Goal: Task Accomplishment & Management: Complete application form

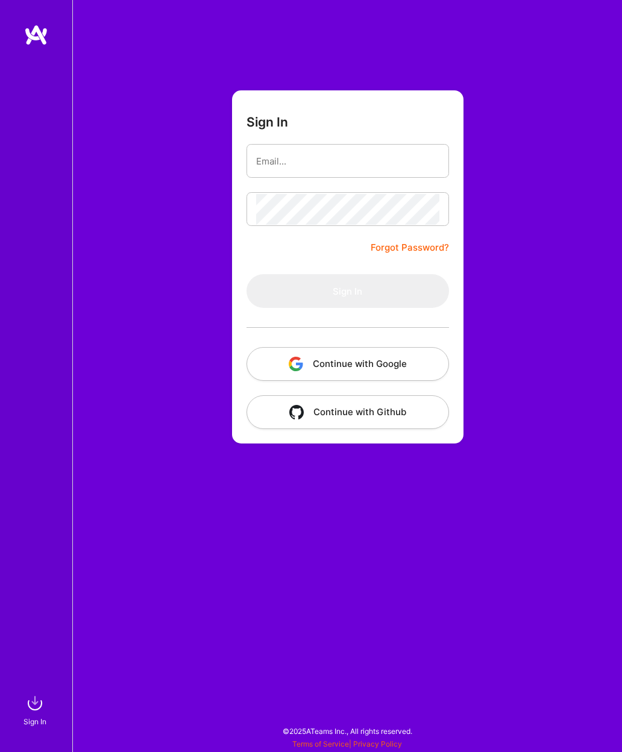
click at [376, 363] on button "Continue with Google" at bounding box center [348, 364] width 203 height 34
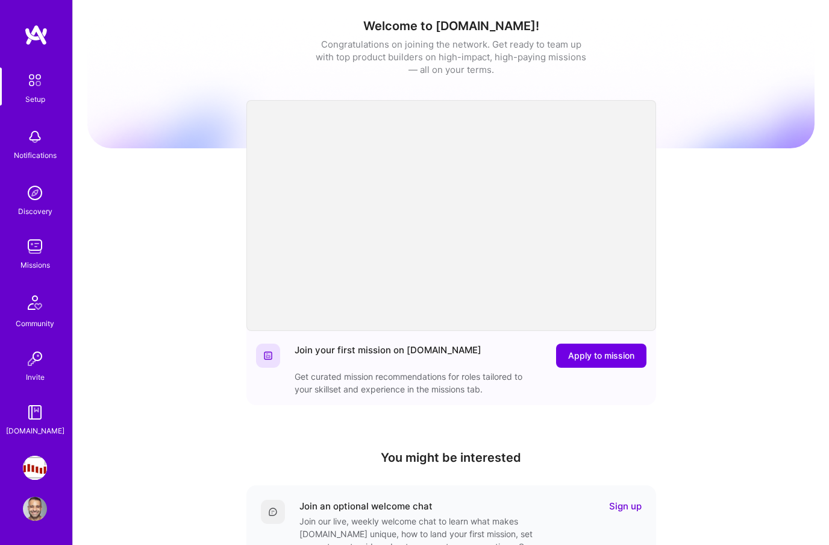
click at [31, 257] on img at bounding box center [35, 246] width 24 height 24
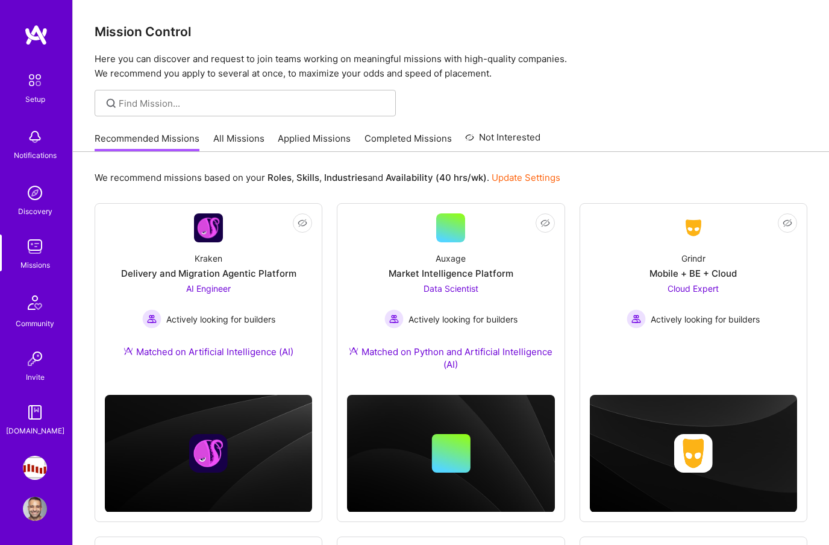
click at [236, 136] on link "All Missions" at bounding box center [238, 142] width 51 height 20
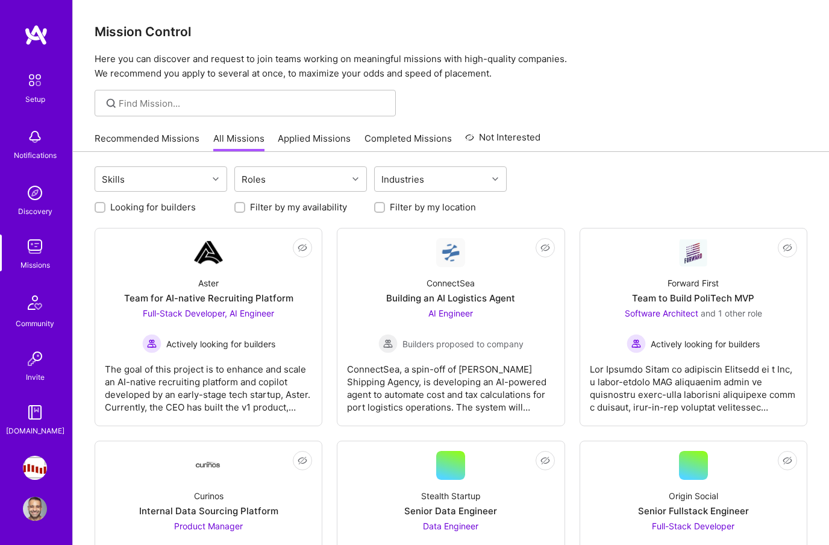
click at [313, 133] on link "Applied Missions" at bounding box center [314, 142] width 73 height 20
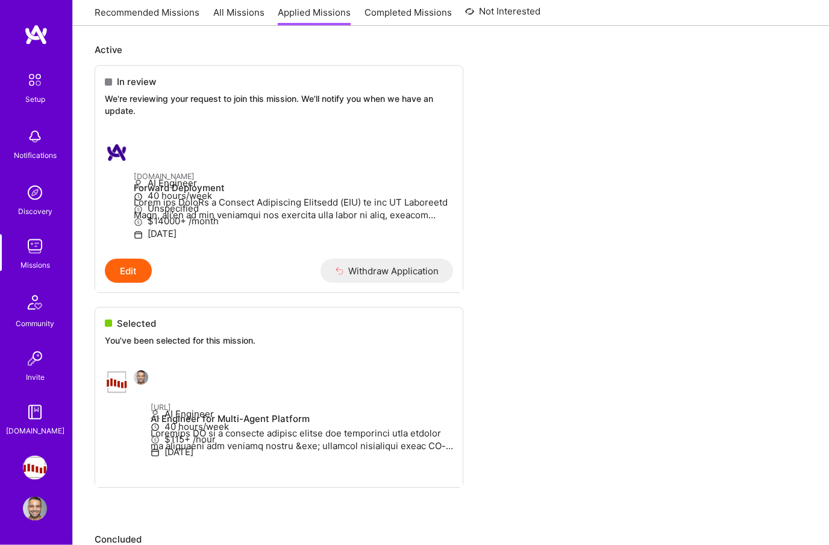
scroll to position [133, 0]
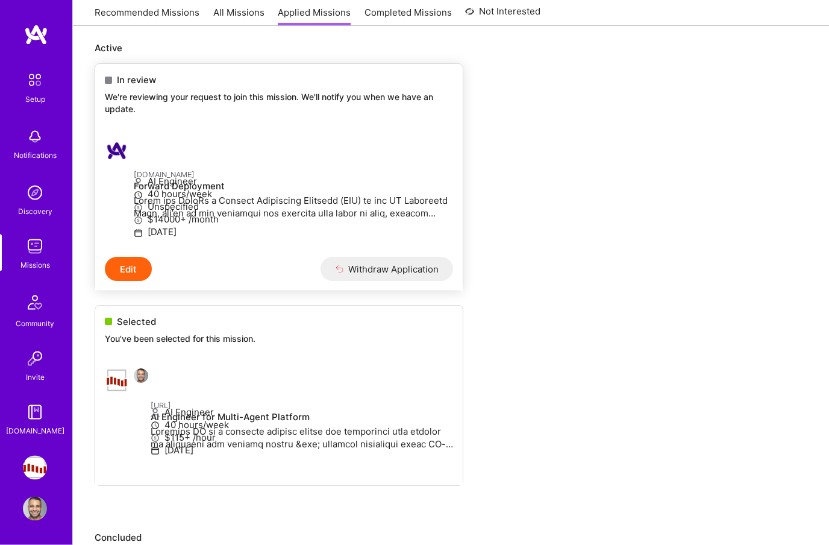
click at [122, 281] on button "Edit" at bounding box center [128, 269] width 47 height 24
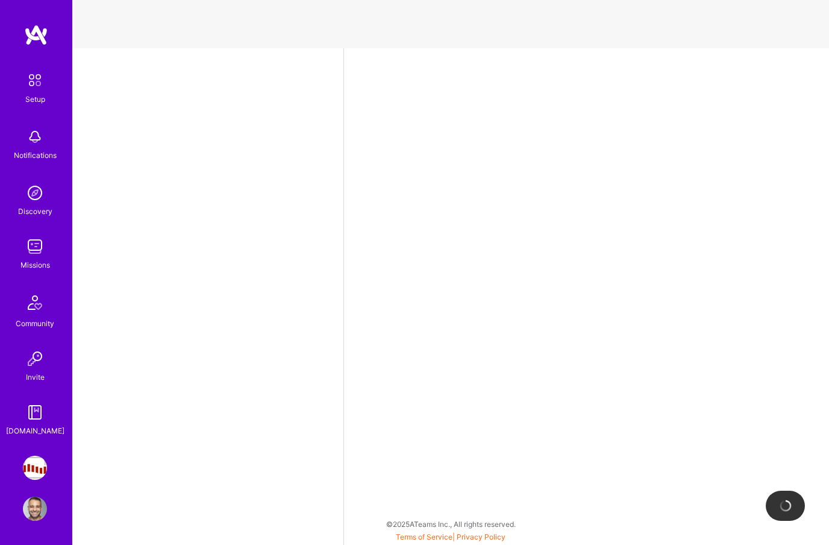
select select "US"
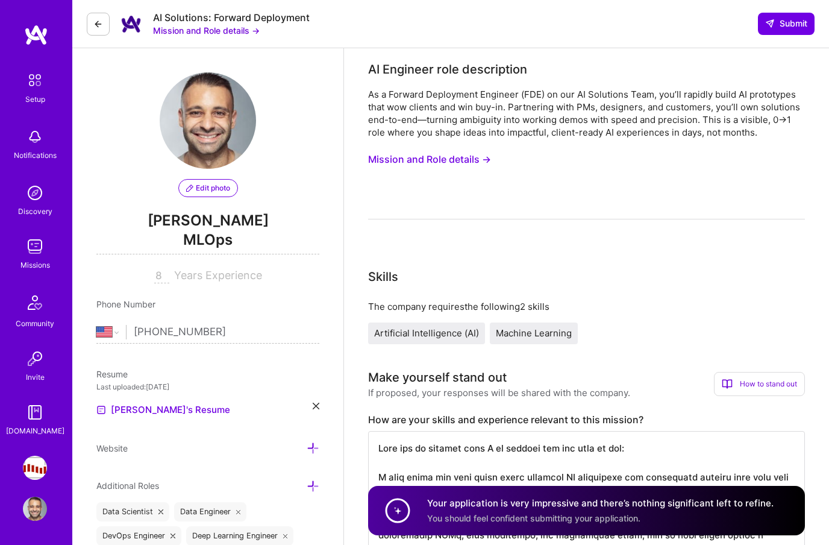
click at [481, 165] on button "Mission and Role details →" at bounding box center [429, 159] width 123 height 22
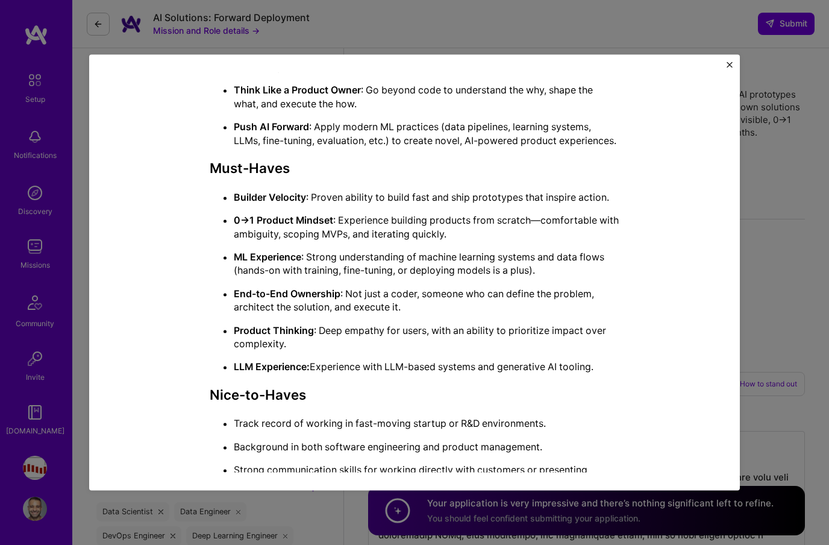
scroll to position [670, 0]
click at [621, 61] on img "Close" at bounding box center [730, 64] width 6 height 6
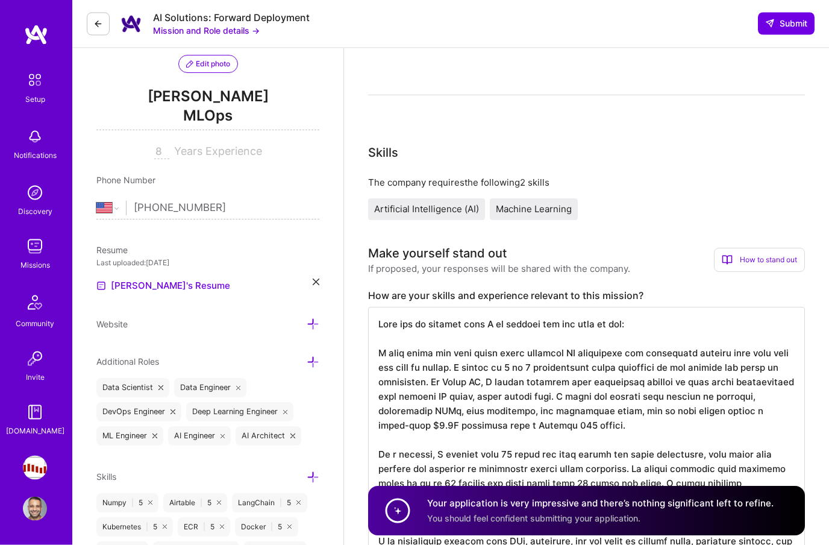
scroll to position [124, 0]
click at [99, 19] on icon at bounding box center [98, 24] width 10 height 10
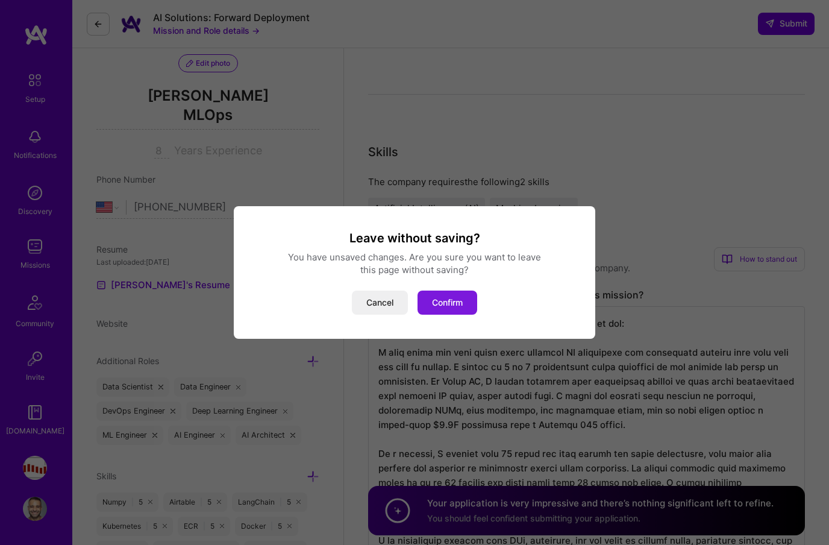
click at [458, 315] on button "Confirm" at bounding box center [448, 303] width 60 height 24
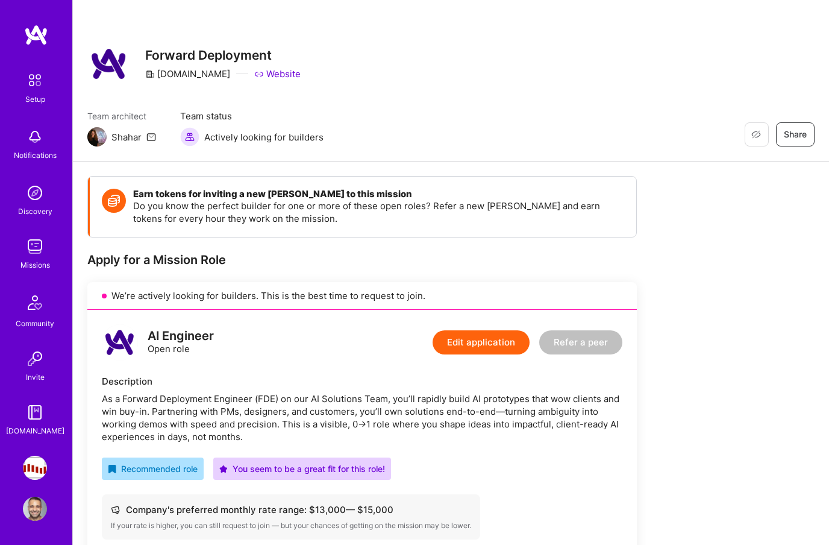
click at [36, 257] on img at bounding box center [35, 246] width 24 height 24
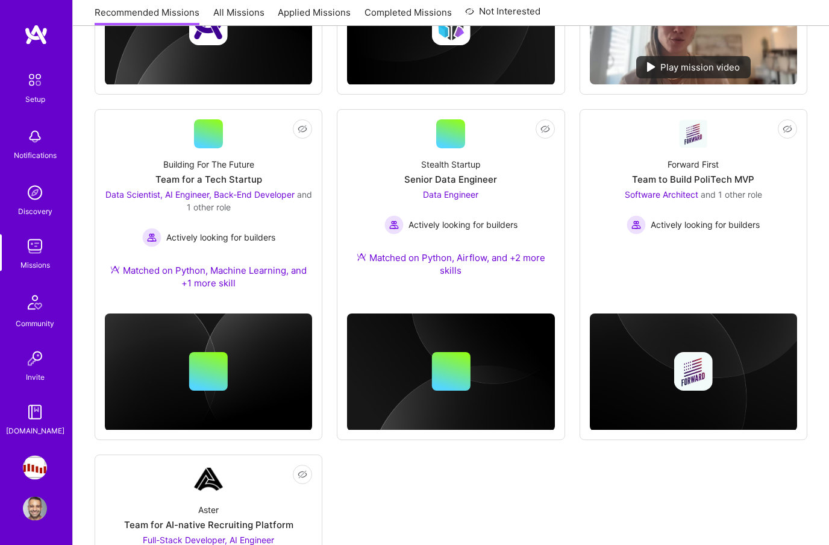
scroll to position [981, 0]
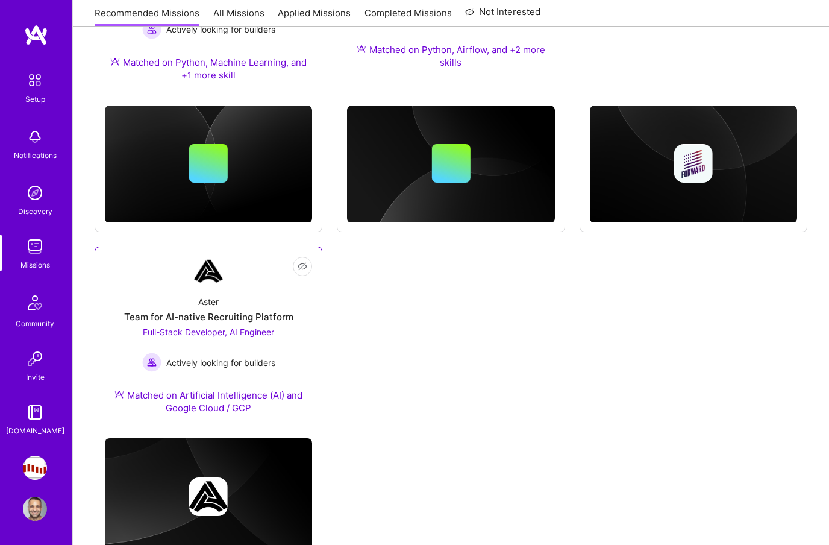
click at [145, 286] on div "Aster Team for AI-native Recruiting Platform Full-Stack Developer, AI Engineer …" at bounding box center [208, 357] width 207 height 143
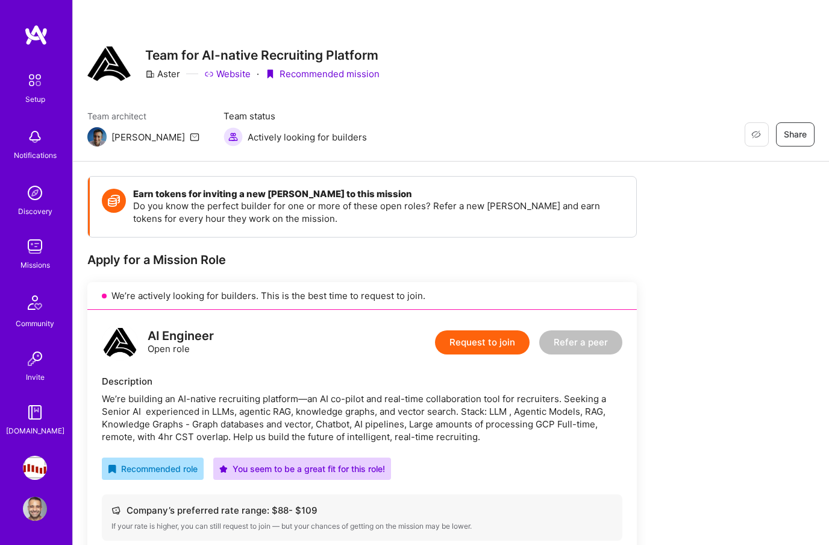
click at [28, 264] on div "Missions" at bounding box center [35, 265] width 30 height 13
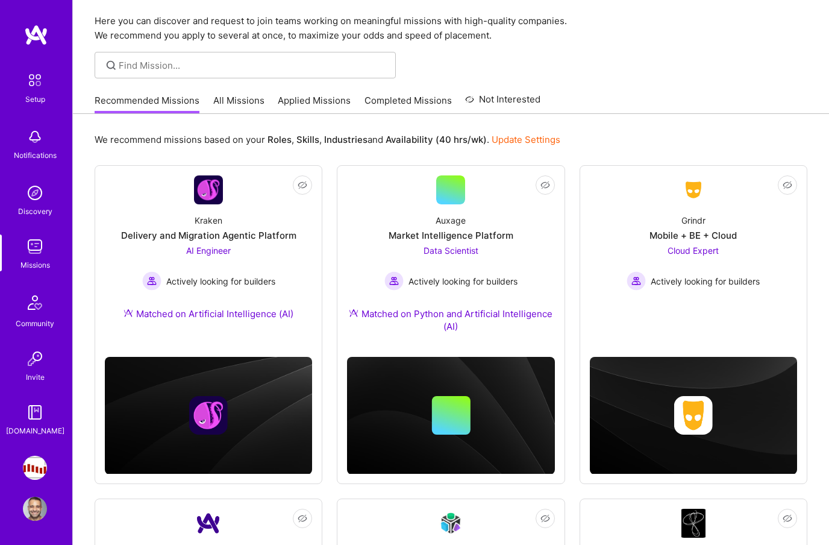
scroll to position [39, 0]
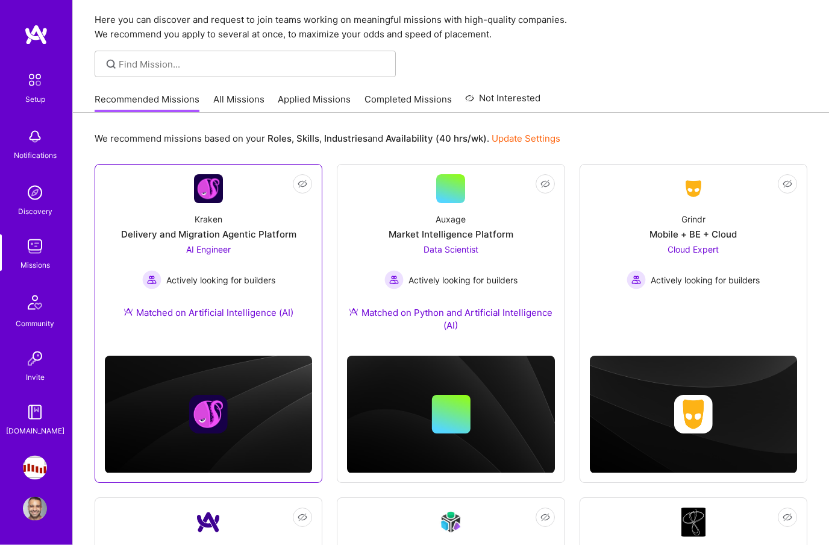
click at [132, 224] on div "Kraken Delivery and Migration Agentic Platform AI Engineer Actively looking for…" at bounding box center [208, 269] width 207 height 130
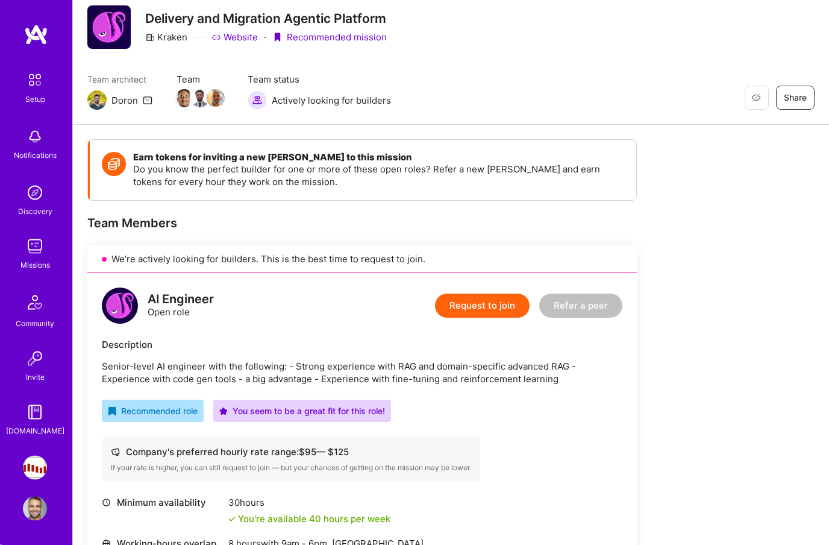
scroll to position [35, 0]
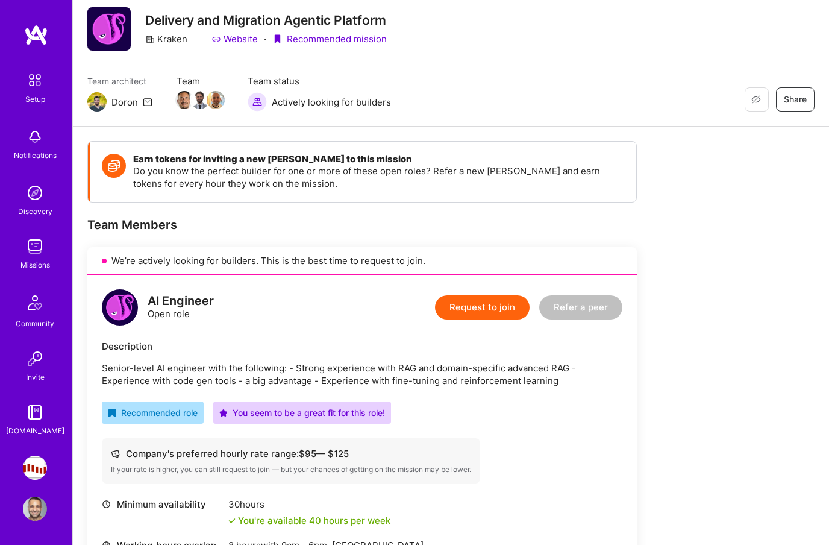
click at [227, 37] on link "Website" at bounding box center [235, 39] width 46 height 13
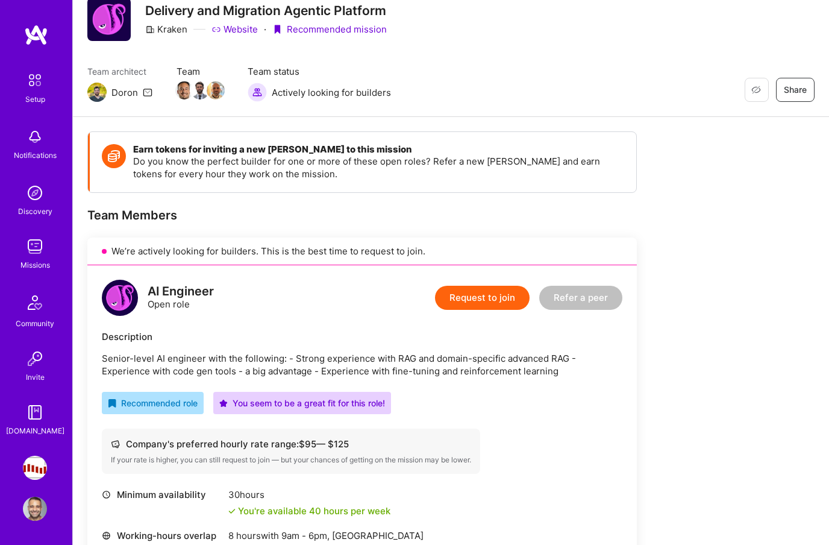
scroll to position [0, 0]
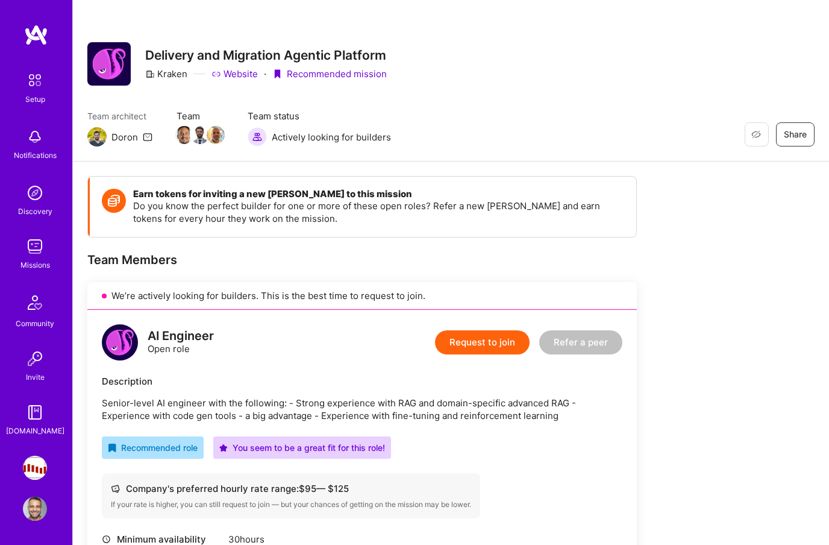
click at [36, 254] on img at bounding box center [35, 246] width 24 height 24
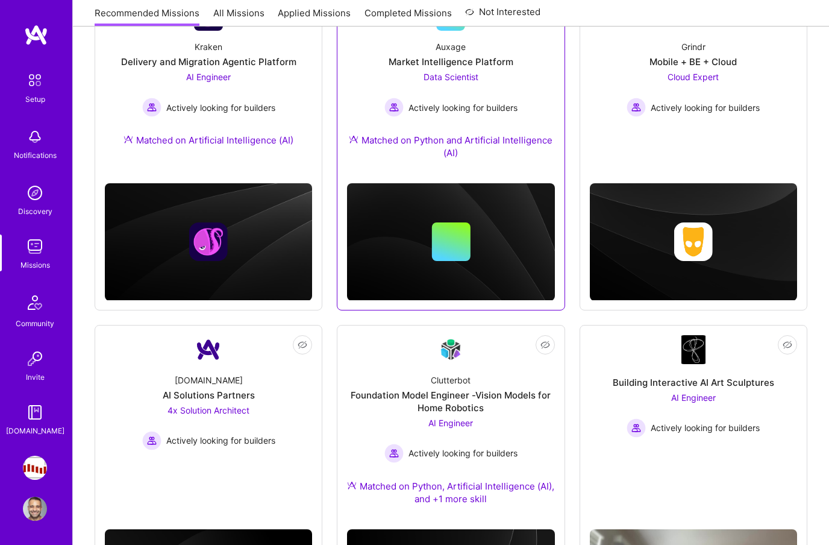
click at [544, 87] on div "Auxage Market Intelligence Platform Data Scientist Actively looking for builder…" at bounding box center [450, 102] width 207 height 143
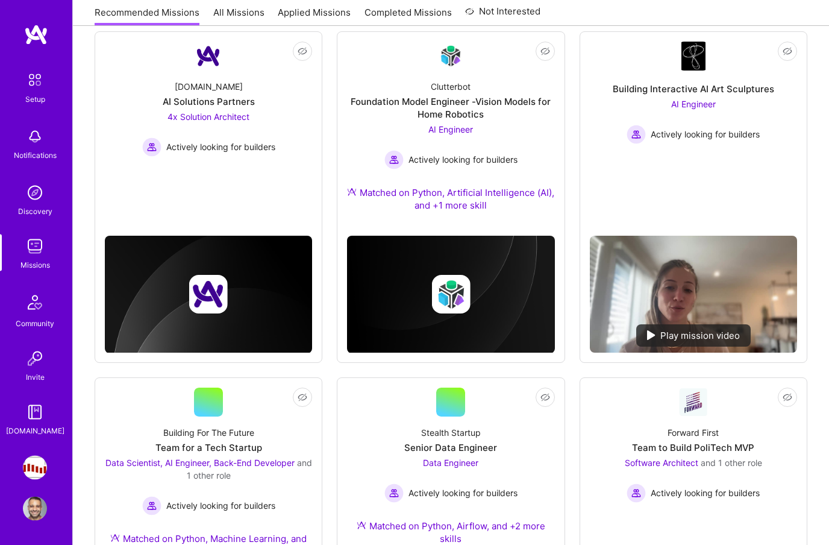
scroll to position [506, 0]
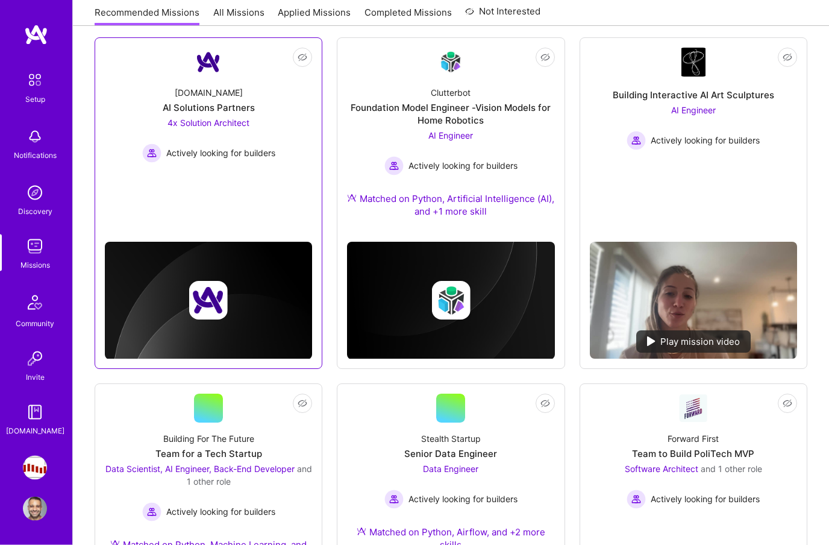
click at [138, 112] on div "[DOMAIN_NAME] AI Solutions Partners 4x Solution Architect Actively looking for …" at bounding box center [208, 120] width 207 height 86
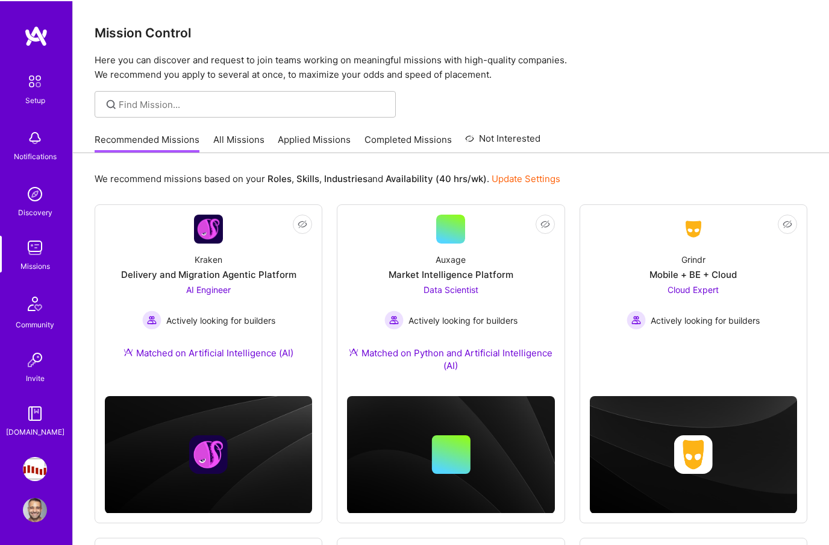
scroll to position [499, 0]
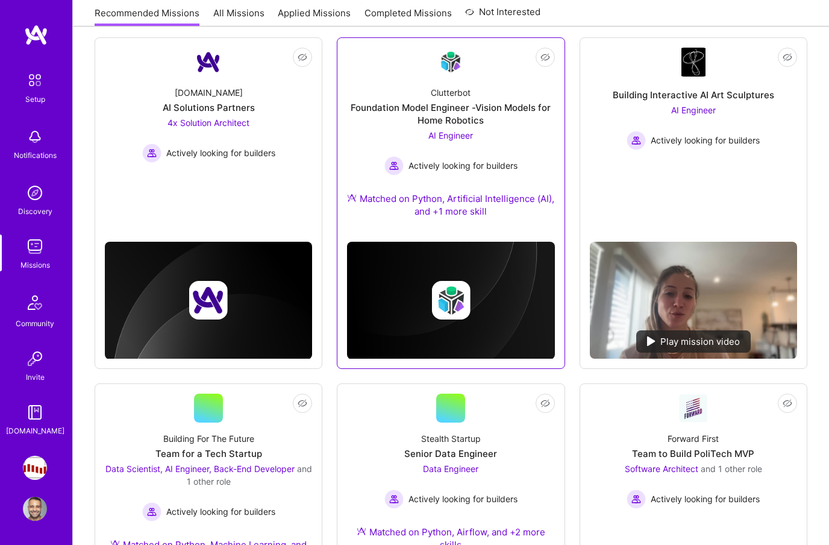
click at [507, 120] on div "Foundation Model Engineer -Vision Models for Home Robotics" at bounding box center [450, 113] width 207 height 25
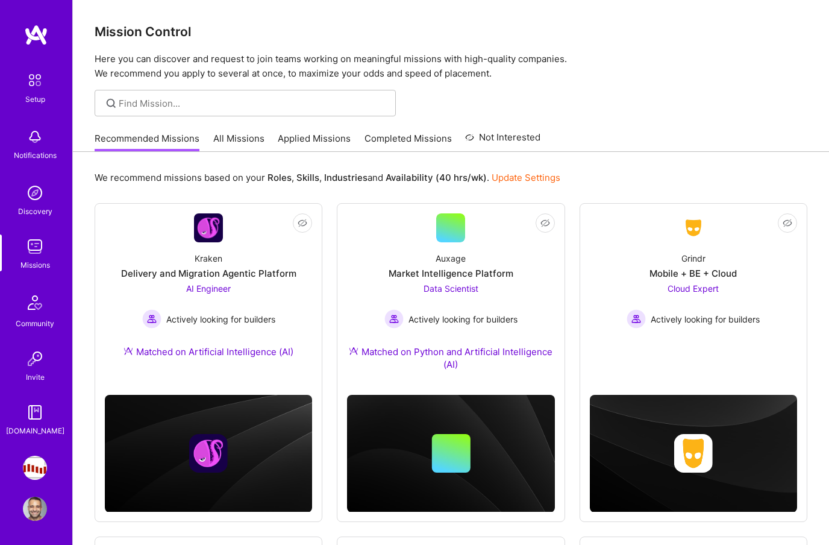
scroll to position [499, 0]
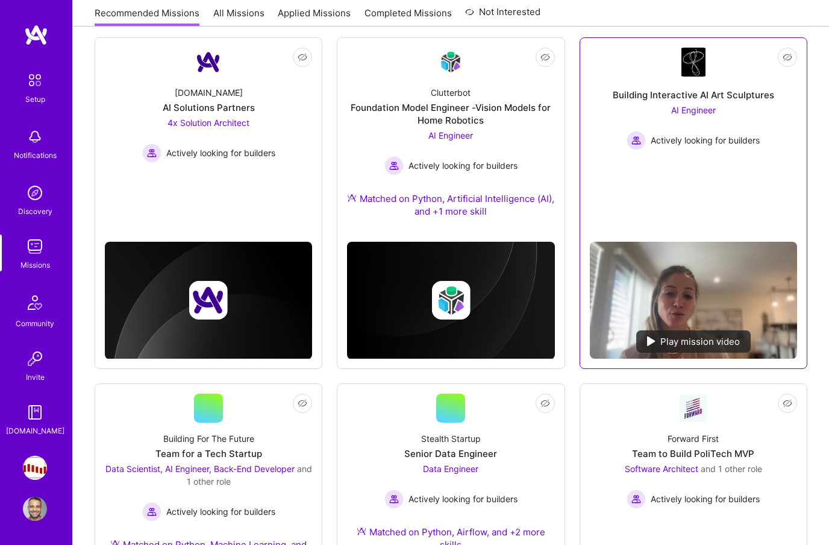
click at [621, 168] on link "Not Interested Building Interactive AI Art Sculptures AI Engineer Actively look…" at bounding box center [693, 140] width 207 height 184
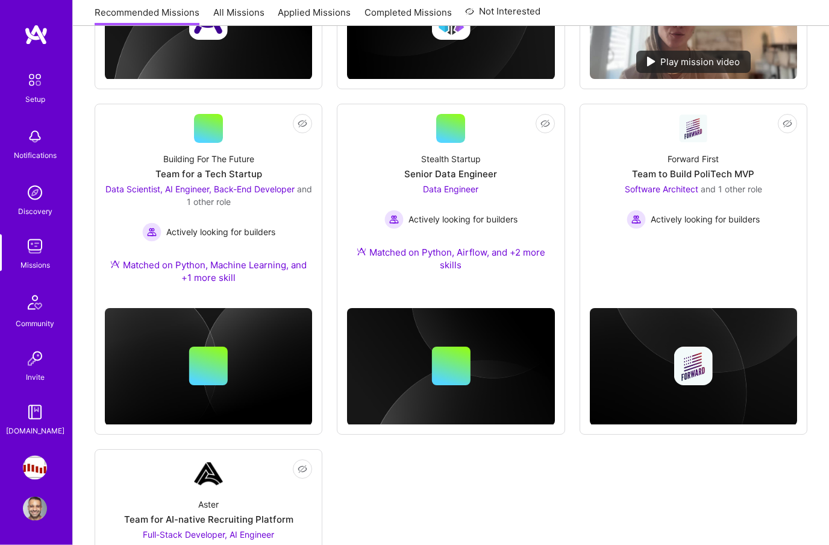
scroll to position [779, 0]
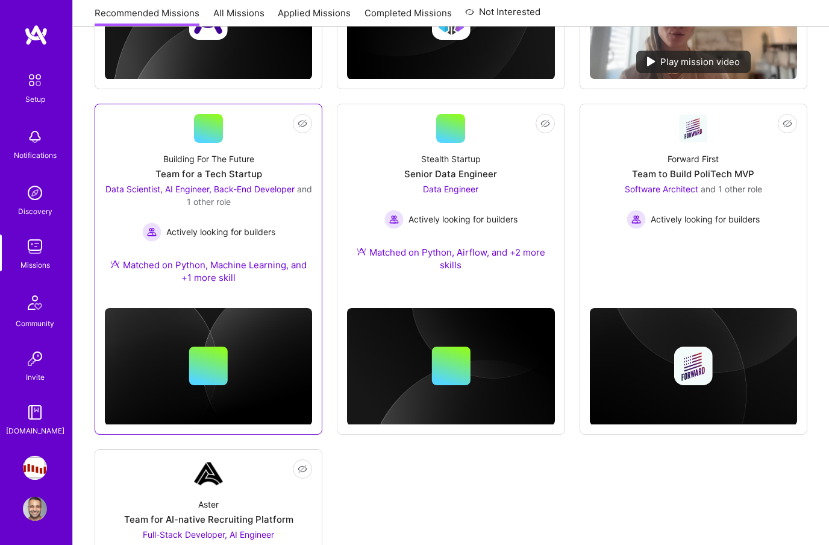
click at [133, 143] on div "Building For The Future Team for a Tech Startup Data Scientist, AI Engineer, Ba…" at bounding box center [208, 221] width 207 height 156
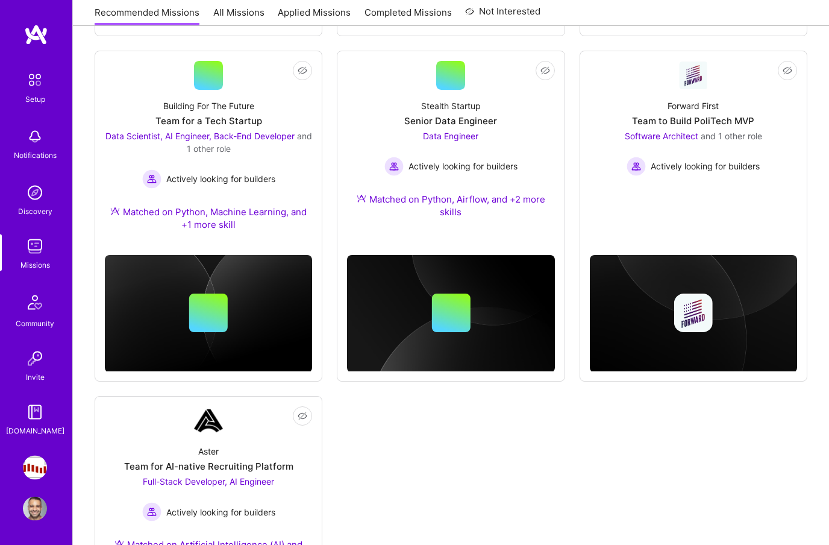
scroll to position [832, 0]
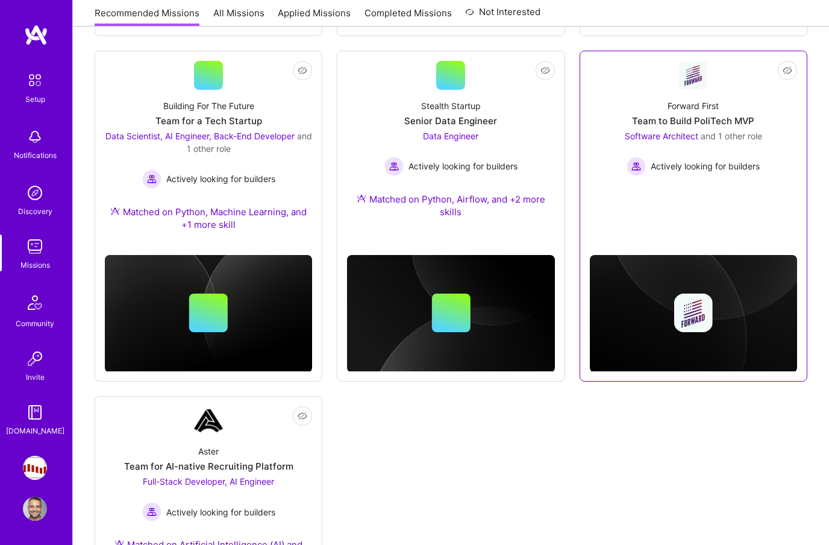
click at [621, 200] on link "Not Interested Forward First Team to Build PoliTech MVP Software Architect and …" at bounding box center [693, 136] width 207 height 151
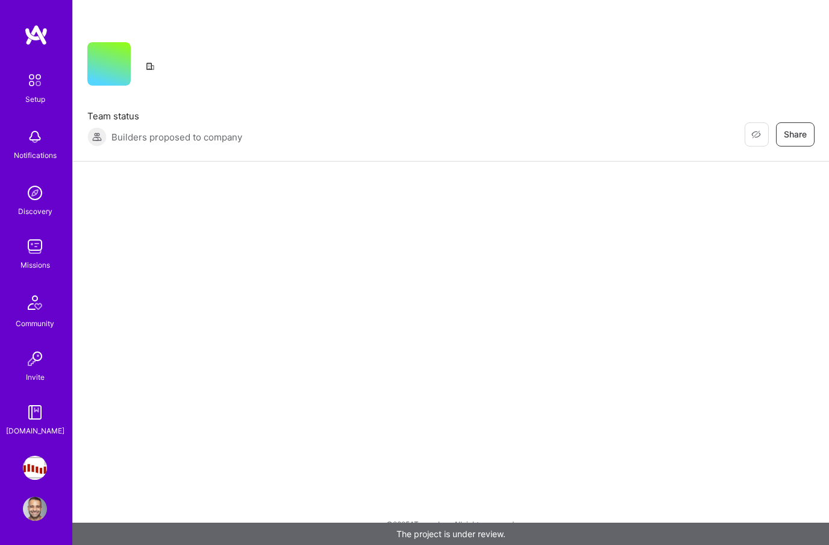
scroll to position [49, 0]
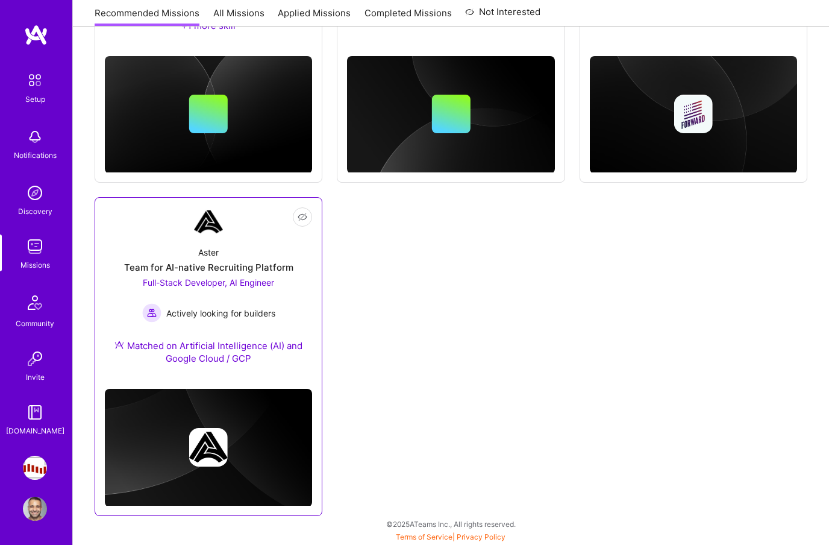
click at [134, 235] on link "Not Interested Aster Team for AI-native Recruiting Platform Full-Stack Develope…" at bounding box center [208, 293] width 207 height 172
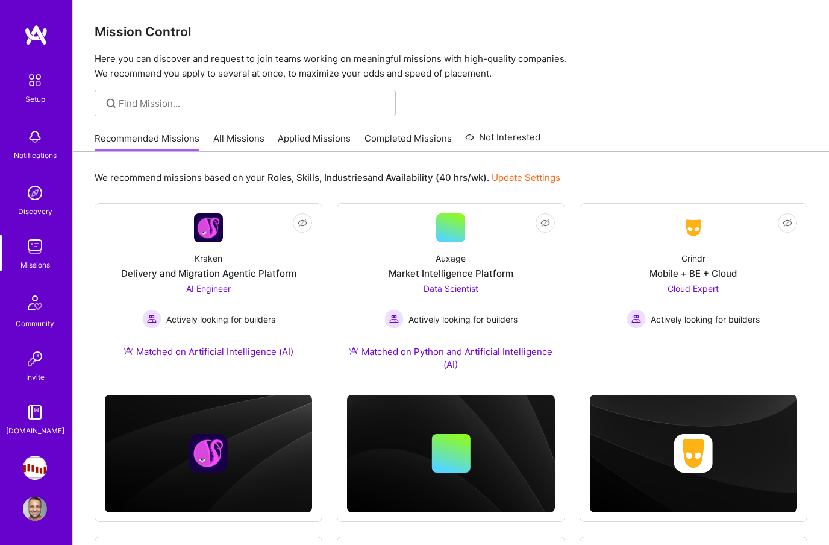
click at [247, 137] on link "All Missions" at bounding box center [238, 142] width 51 height 20
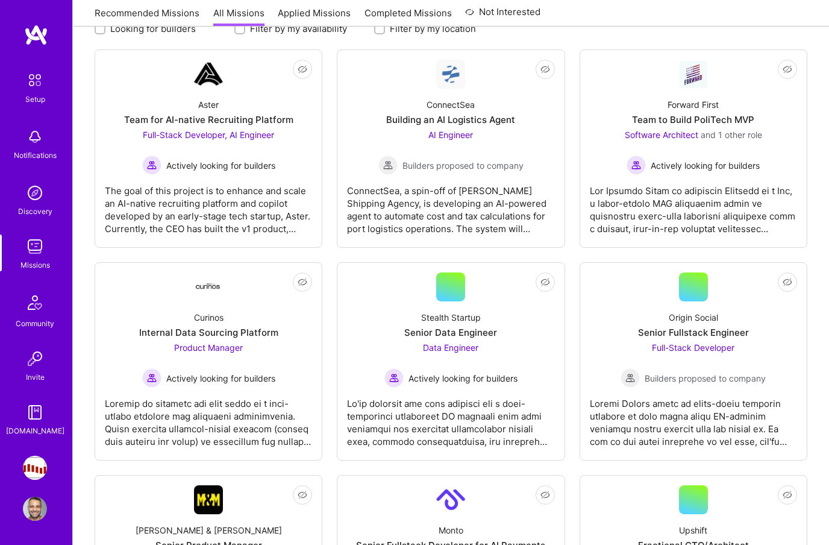
scroll to position [201, 0]
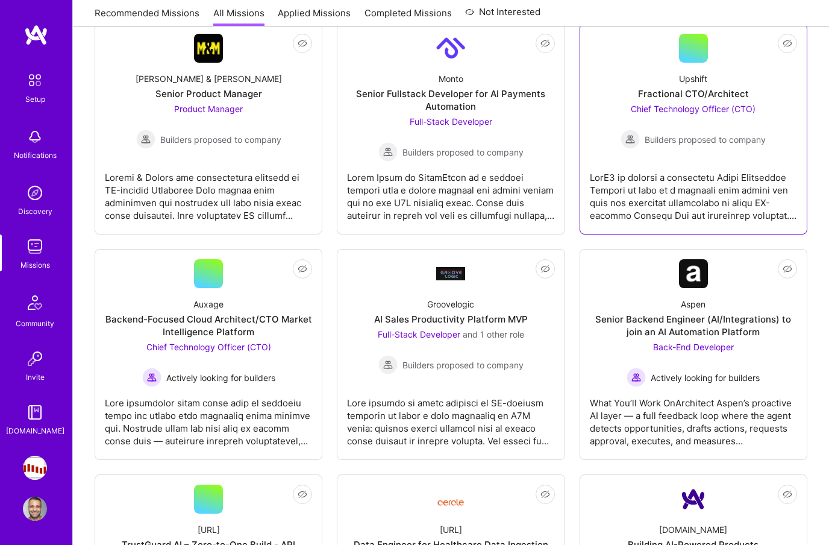
click at [621, 129] on div "Upshift Fractional CTO/Architect Chief Technology Officer (CTO) Builders propos…" at bounding box center [693, 106] width 207 height 86
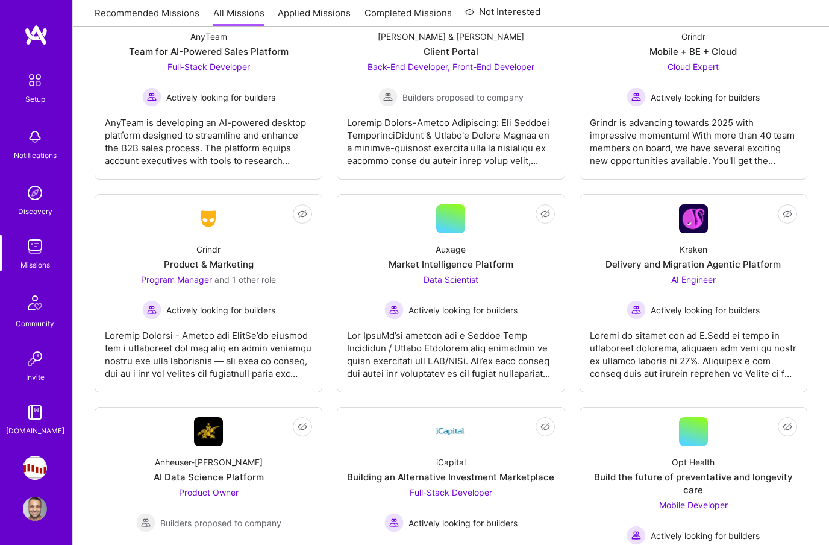
scroll to position [3643, 0]
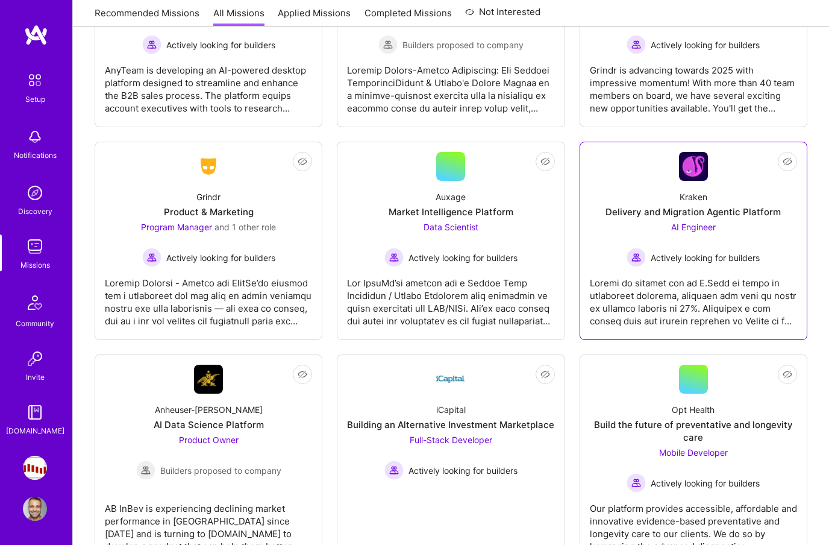
click at [621, 212] on div "Delivery and Migration Agentic Platform" at bounding box center [693, 212] width 175 height 13
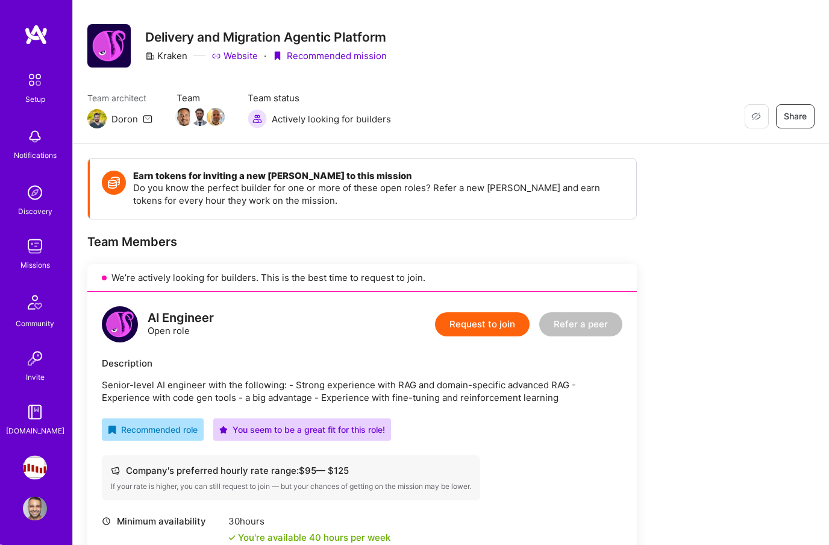
scroll to position [18, 0]
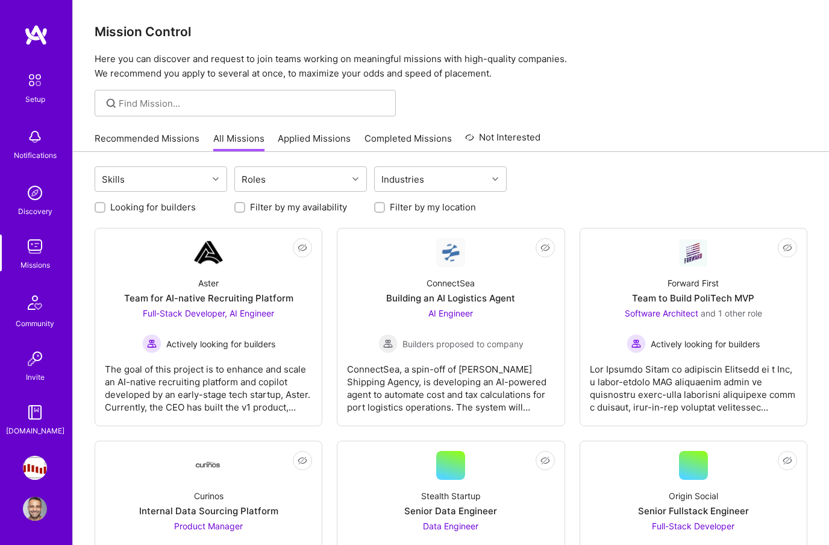
click at [27, 80] on img at bounding box center [34, 80] width 25 height 25
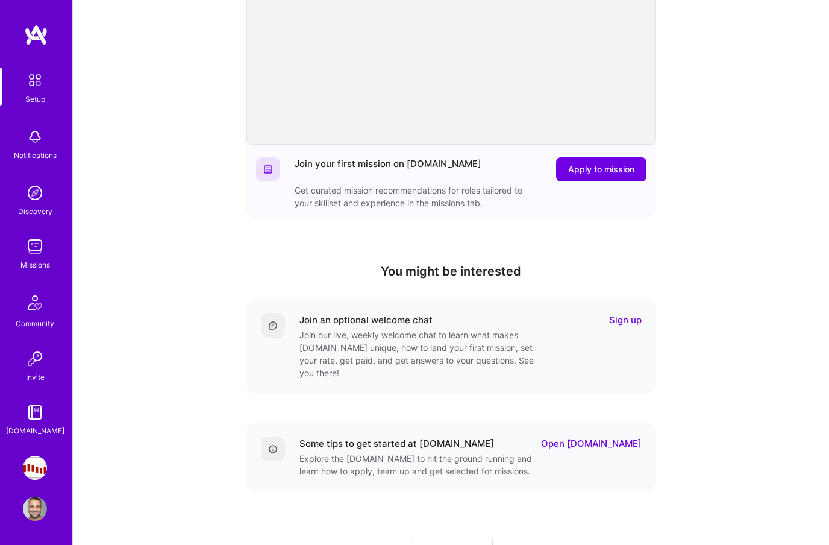
scroll to position [236, 0]
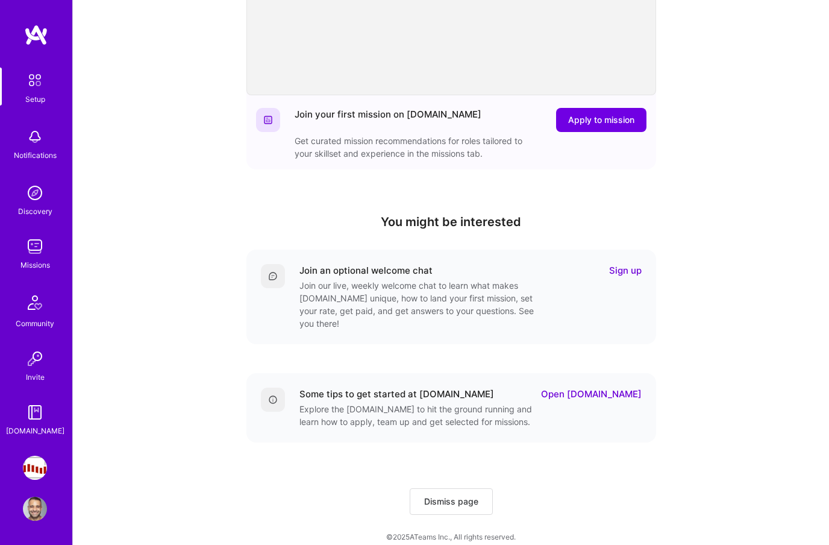
click at [27, 139] on img at bounding box center [35, 137] width 24 height 24
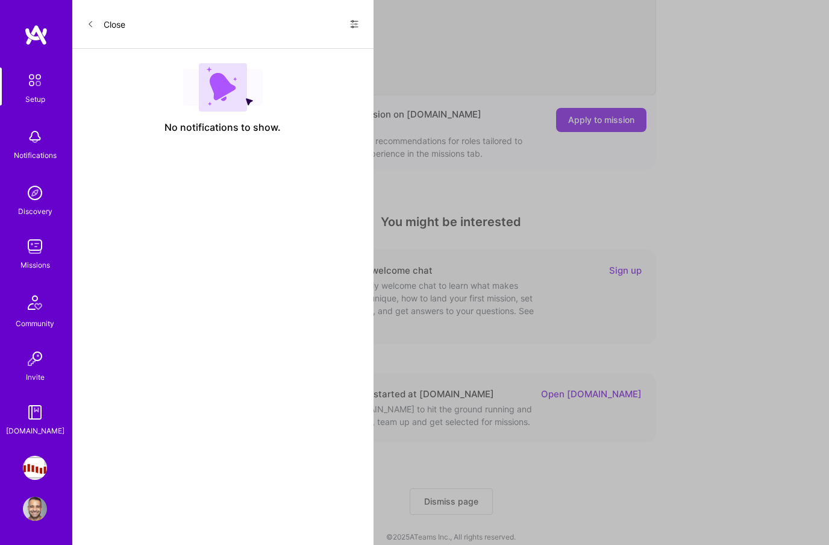
click at [25, 203] on img at bounding box center [35, 193] width 24 height 24
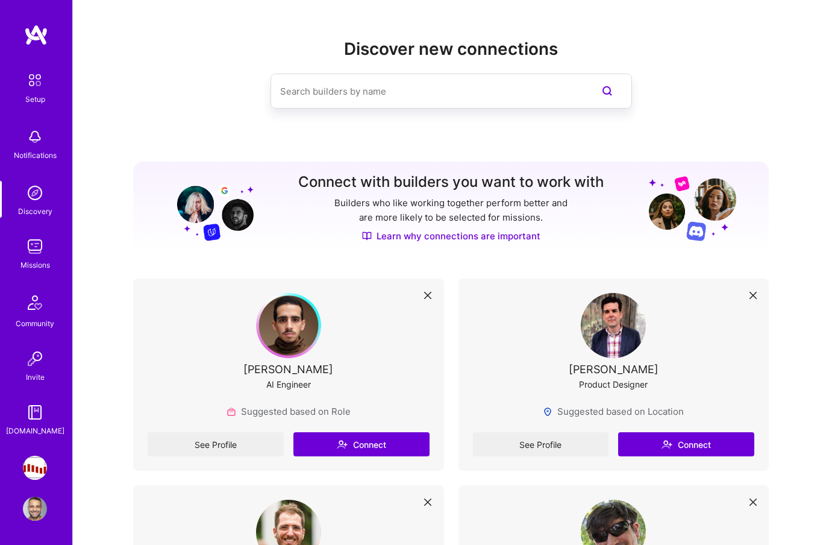
click at [33, 265] on div "Missions" at bounding box center [35, 265] width 30 height 13
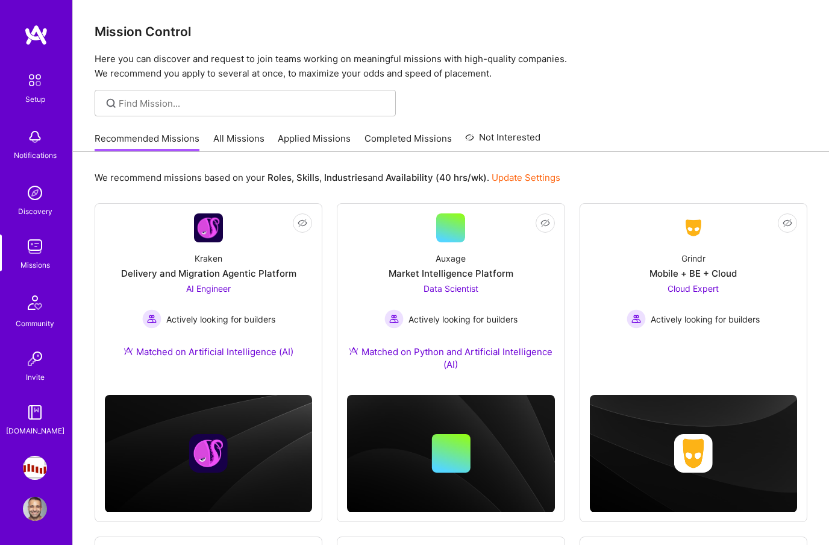
click at [497, 140] on link "Not Interested" at bounding box center [502, 141] width 75 height 22
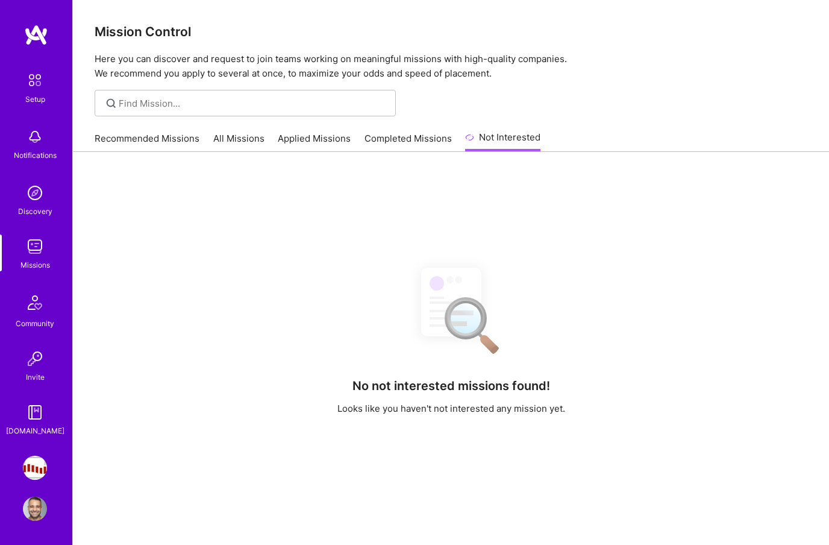
click at [424, 137] on link "Completed Missions" at bounding box center [408, 142] width 87 height 20
click at [336, 128] on div "Recommended Missions All Missions Applied Missions Completed Missions Not Inter…" at bounding box center [318, 138] width 446 height 26
click at [333, 132] on link "Applied Missions" at bounding box center [314, 142] width 73 height 20
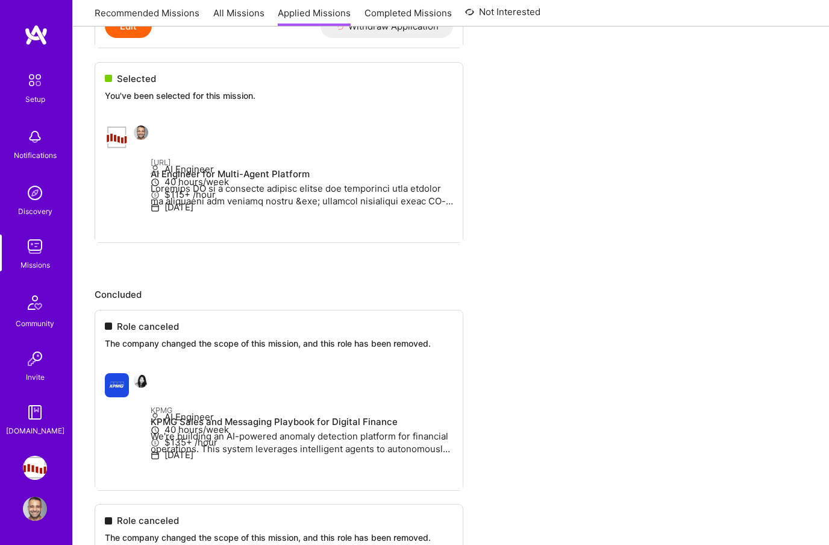
scroll to position [373, 0]
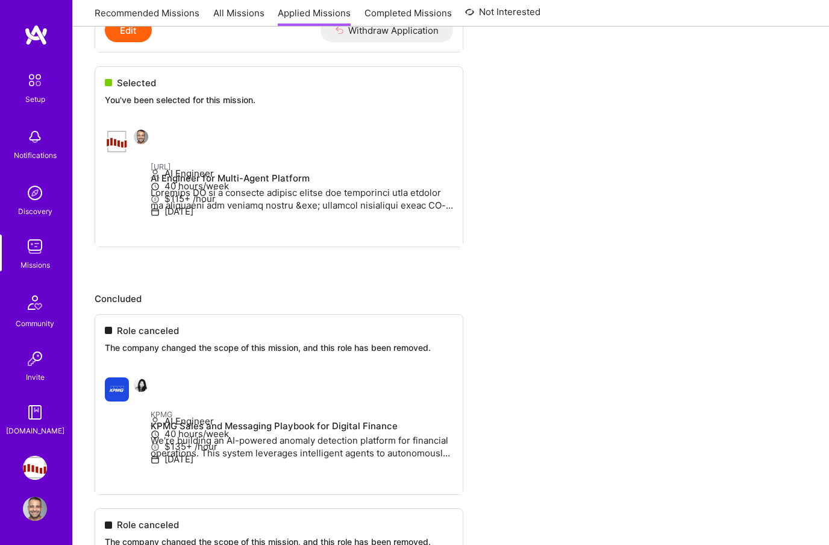
click at [345, 193] on ul "In review We're reviewing your request to join this mission. We'll notify you w…" at bounding box center [451, 54] width 713 height 459
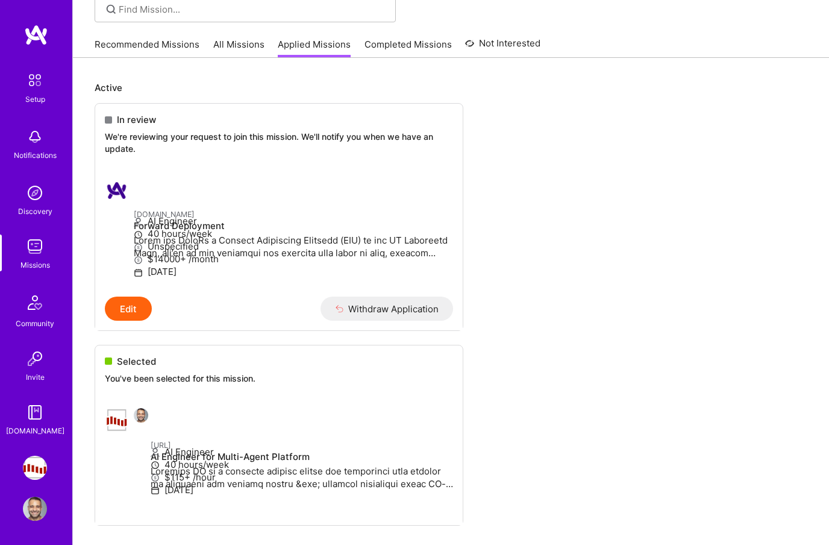
scroll to position [0, 0]
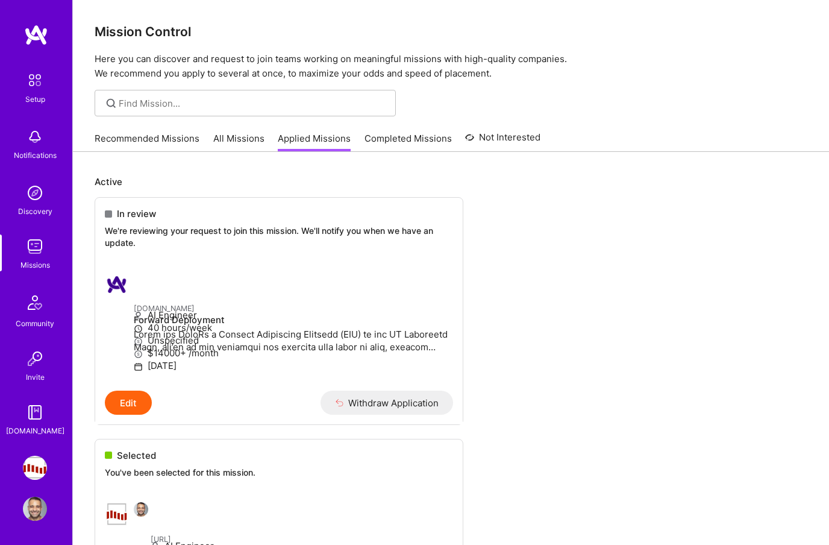
click at [260, 137] on link "All Missions" at bounding box center [238, 142] width 51 height 20
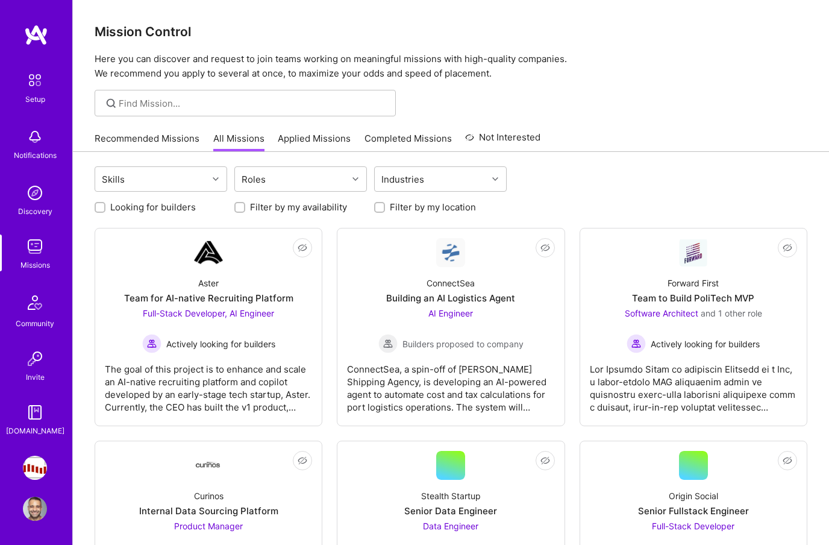
click at [188, 137] on link "Recommended Missions" at bounding box center [147, 142] width 105 height 20
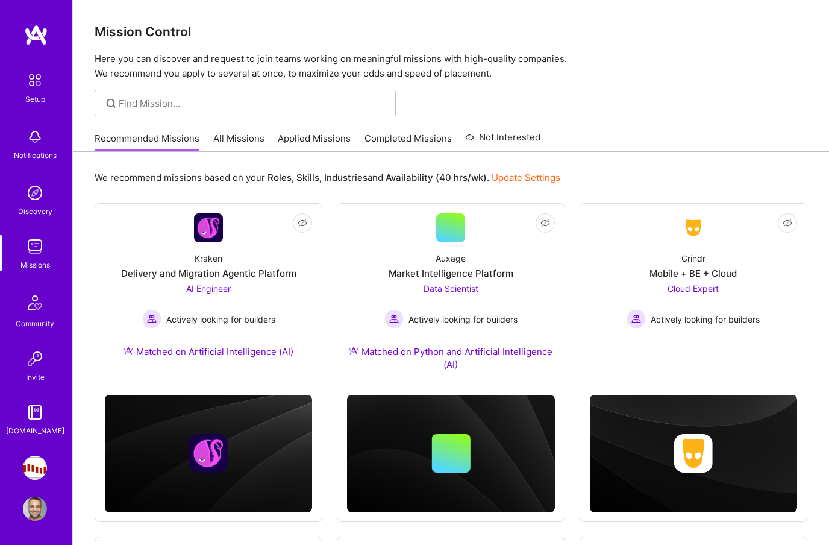
click at [43, 304] on img at bounding box center [34, 302] width 29 height 29
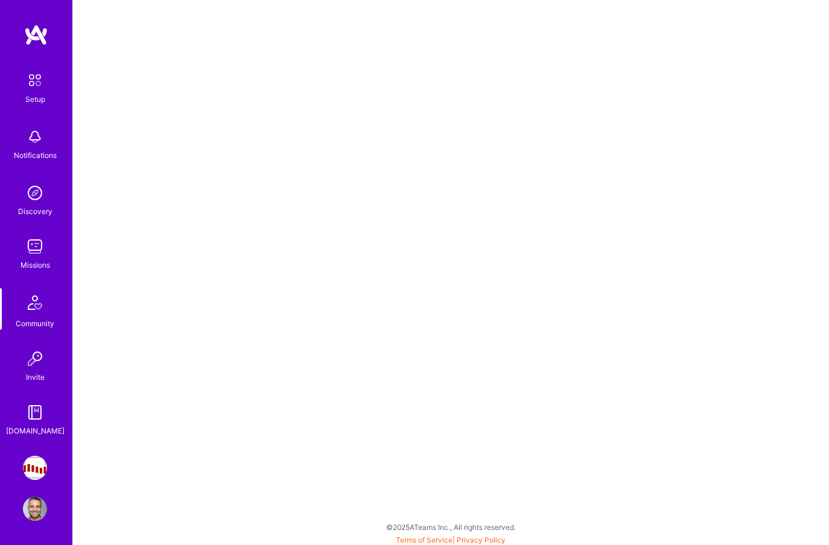
click at [34, 476] on img at bounding box center [35, 468] width 24 height 24
